Goal: Information Seeking & Learning: Learn about a topic

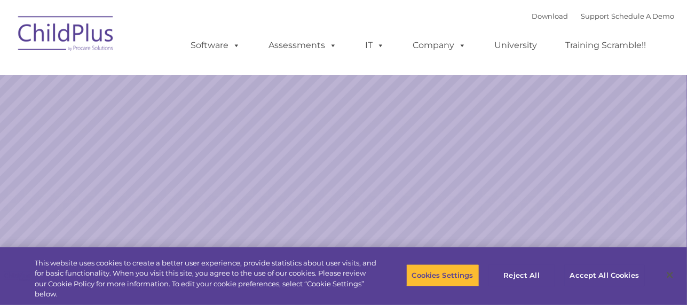
select select "MEDIUM"
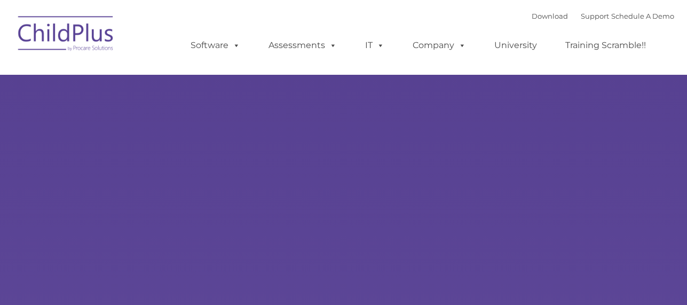
type input ""
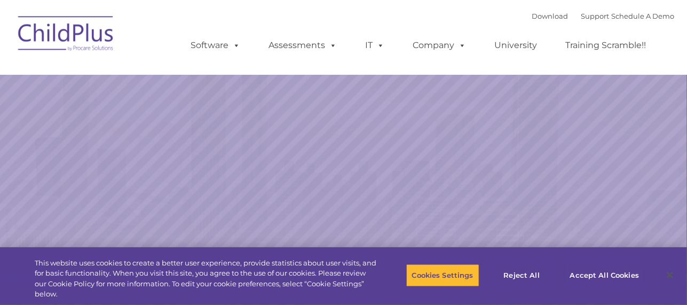
select select "MEDIUM"
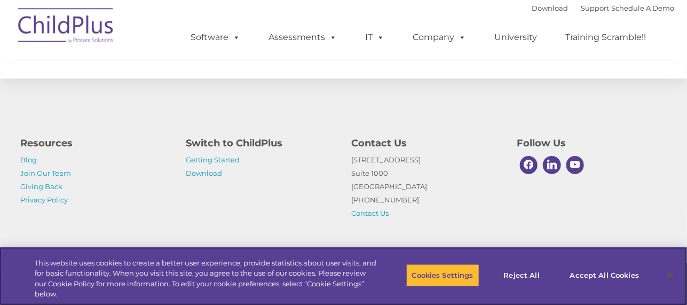
scroll to position [1293, 0]
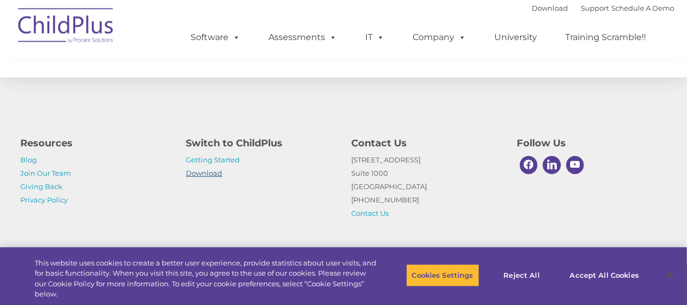
click at [197, 173] on link "Download" at bounding box center [204, 173] width 36 height 9
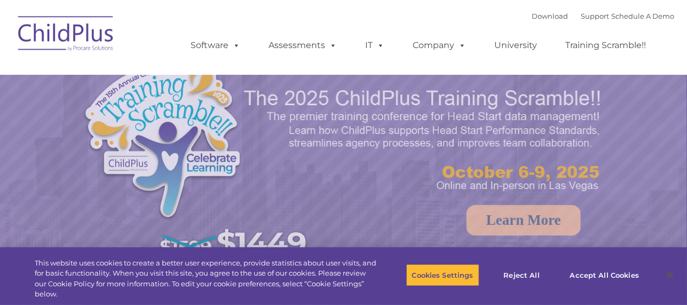
select select "MEDIUM"
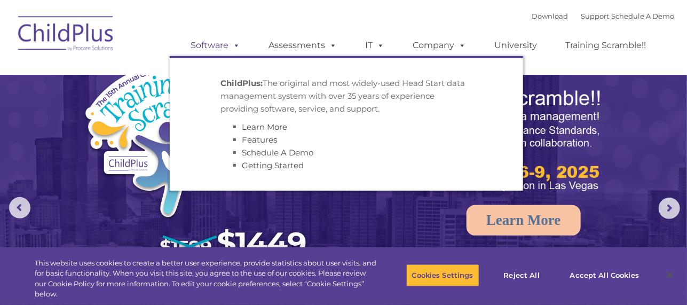
click at [226, 45] on link "Software" at bounding box center [216, 45] width 71 height 21
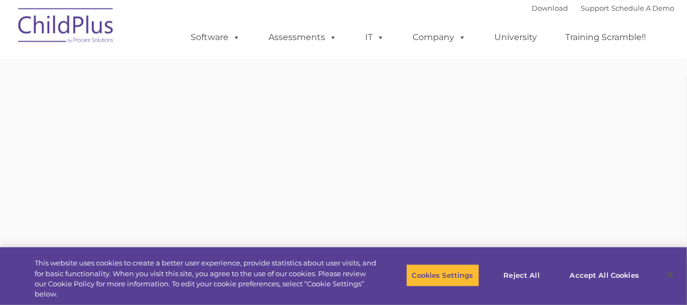
type input ""
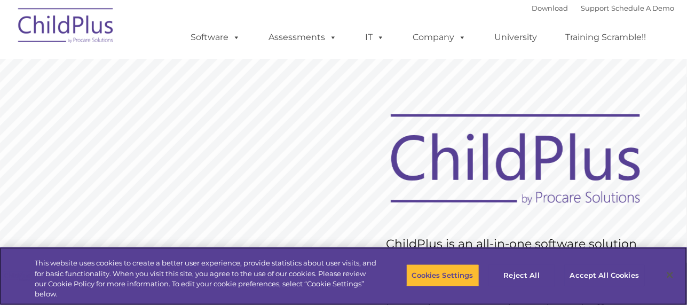
drag, startPoint x: 619, startPoint y: 77, endPoint x: 645, endPoint y: 98, distance: 33.4
click at [645, 98] on rs-slide "Request Pricing ChildPlus is an all-in-one software solution for Head Start, EH…" at bounding box center [343, 277] width 687 height 481
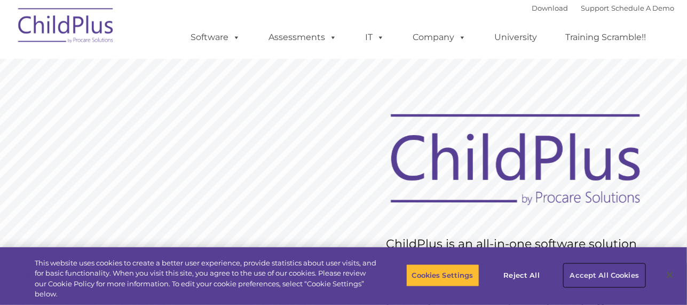
click at [605, 271] on button "Accept All Cookies" at bounding box center [605, 275] width 81 height 22
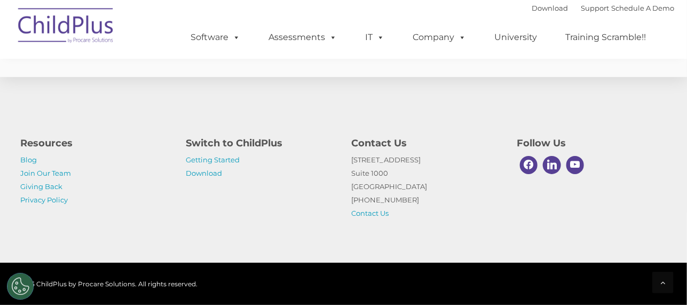
scroll to position [2702, 0]
click at [217, 160] on link "Getting Started" at bounding box center [213, 159] width 54 height 9
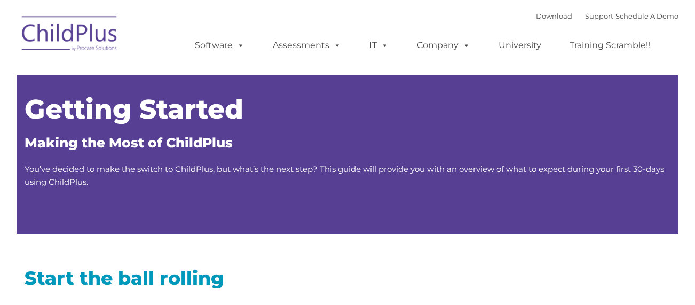
type input ""
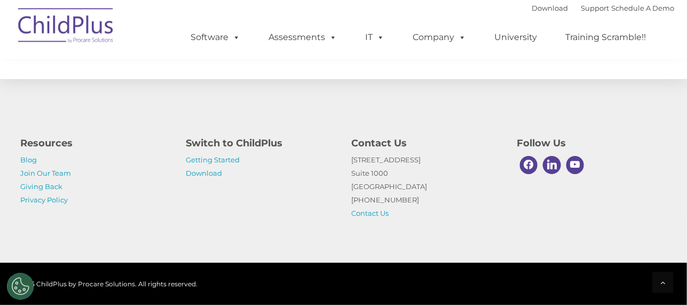
scroll to position [1769, 0]
